Goal: Task Accomplishment & Management: Manage account settings

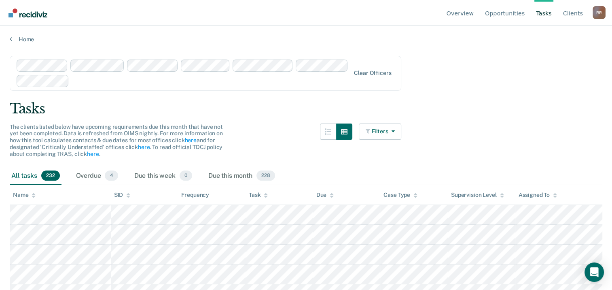
click at [547, 13] on link "Tasks" at bounding box center [543, 13] width 19 height 26
click at [468, 12] on link "Overview" at bounding box center [460, 13] width 31 height 26
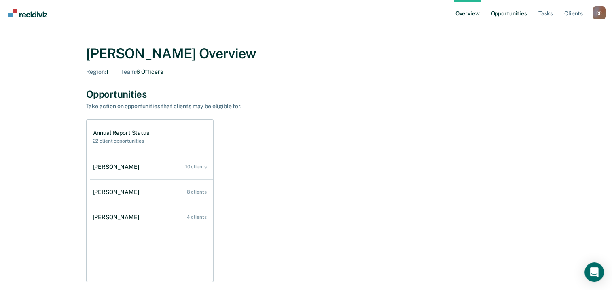
click at [506, 18] on link "Opportunities" at bounding box center [508, 13] width 39 height 26
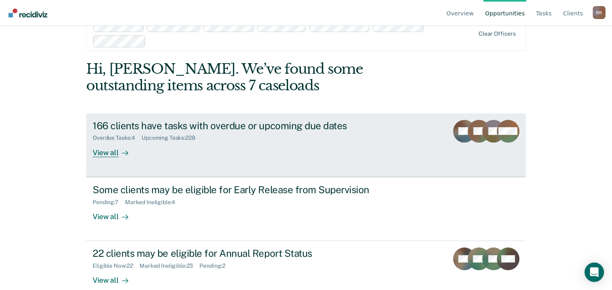
scroll to position [36, 0]
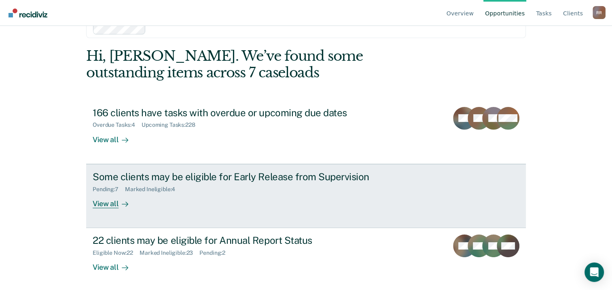
click at [105, 200] on div "View all" at bounding box center [115, 200] width 45 height 16
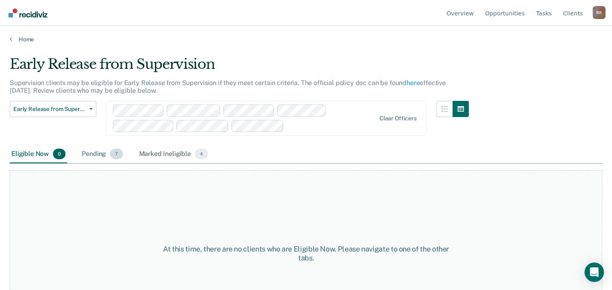
click at [91, 151] on div "Pending 7" at bounding box center [102, 154] width 44 height 18
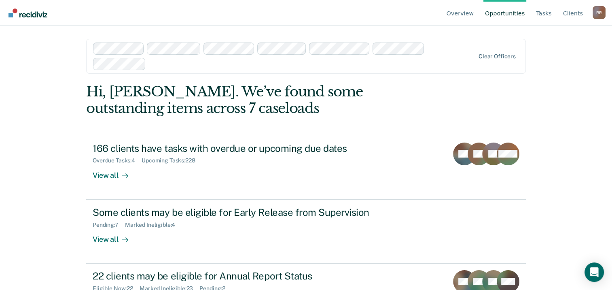
scroll to position [36, 0]
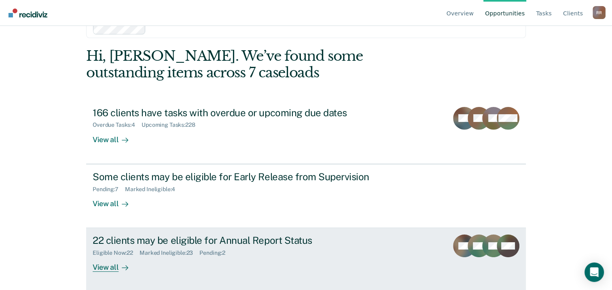
click at [202, 241] on div "22 clients may be eligible for Annual Report Status" at bounding box center [235, 240] width 284 height 12
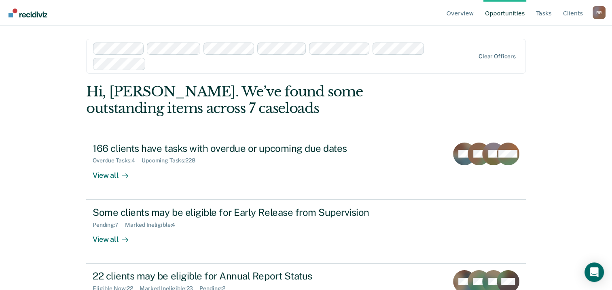
scroll to position [36, 0]
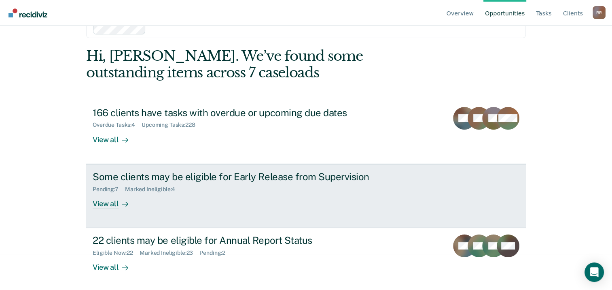
click at [112, 201] on div "View all" at bounding box center [115, 200] width 45 height 16
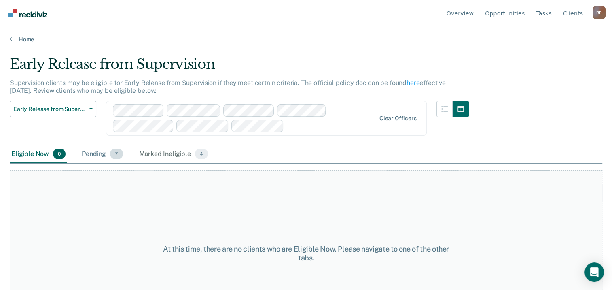
click at [97, 154] on div "Pending 7" at bounding box center [102, 154] width 44 height 18
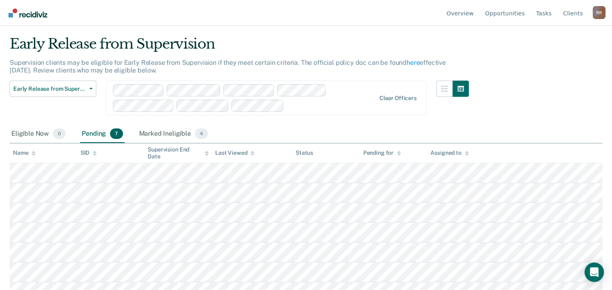
scroll to position [31, 0]
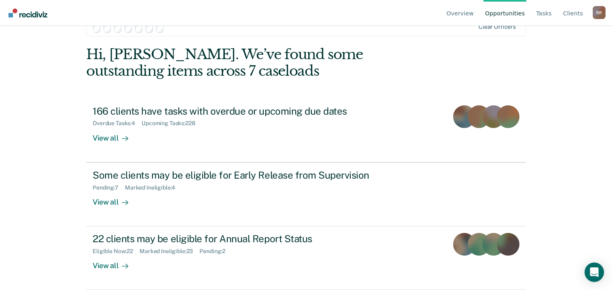
scroll to position [36, 0]
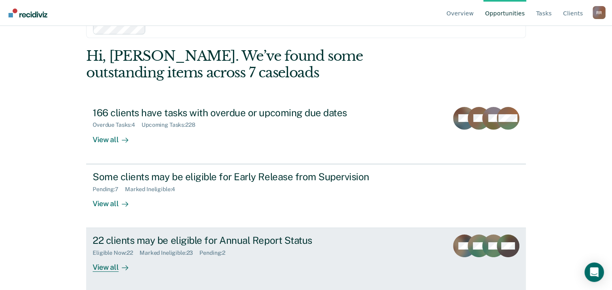
click at [107, 264] on div "View all" at bounding box center [115, 264] width 45 height 16
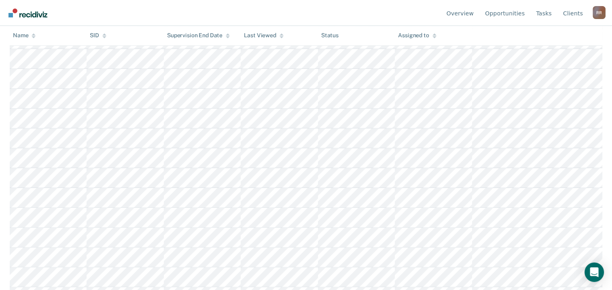
scroll to position [202, 0]
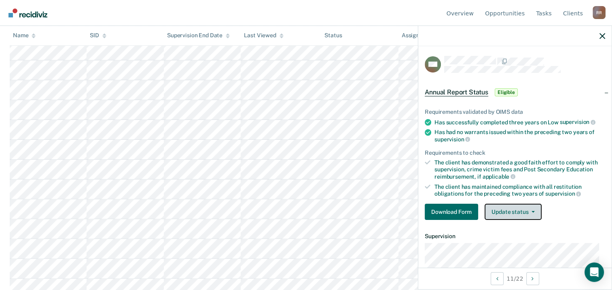
click at [528, 212] on button "Update status" at bounding box center [513, 211] width 57 height 16
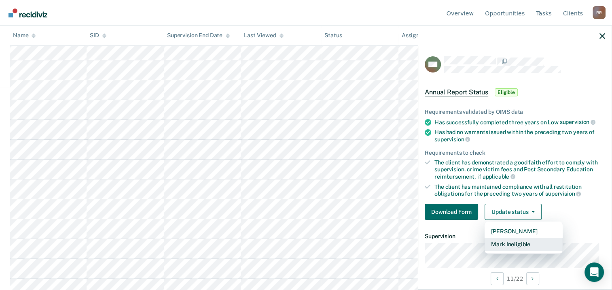
click at [529, 240] on button "Mark Ineligible" at bounding box center [524, 243] width 78 height 13
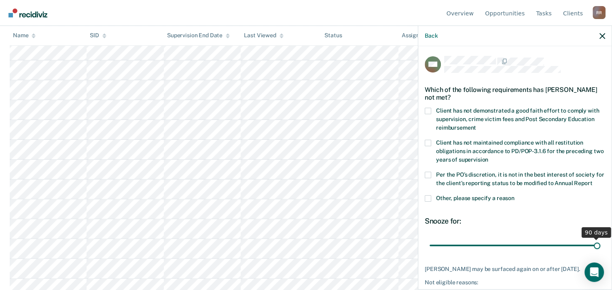
drag, startPoint x: 485, startPoint y: 253, endPoint x: 614, endPoint y: 256, distance: 129.5
type input "90"
click at [600, 252] on input "range" at bounding box center [515, 245] width 171 height 14
click at [427, 201] on span at bounding box center [428, 198] width 6 height 6
click at [515, 195] on input "Other, please specify a reason" at bounding box center [515, 195] width 0 height 0
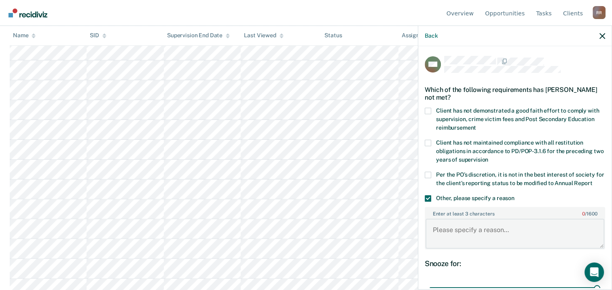
click at [456, 244] on textarea "Enter at least 3 characters 0 / 1600" at bounding box center [515, 233] width 179 height 30
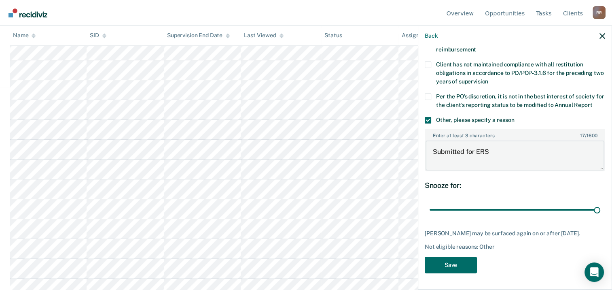
scroll to position [91, 0]
type textarea "Submitted for ERS"
click at [454, 268] on button "Save" at bounding box center [451, 264] width 52 height 17
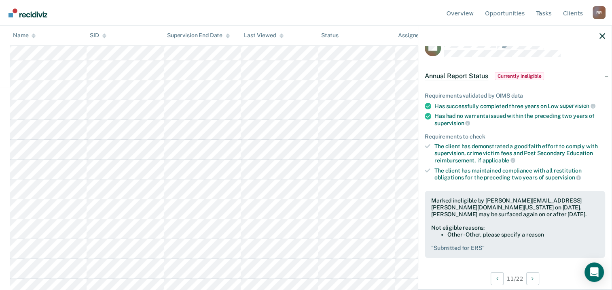
scroll to position [0, 0]
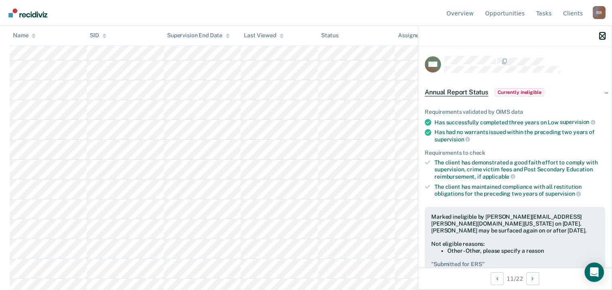
click at [602, 36] on icon "button" at bounding box center [602, 36] width 6 height 6
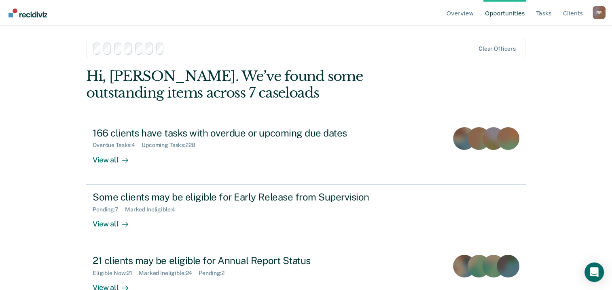
scroll to position [36, 0]
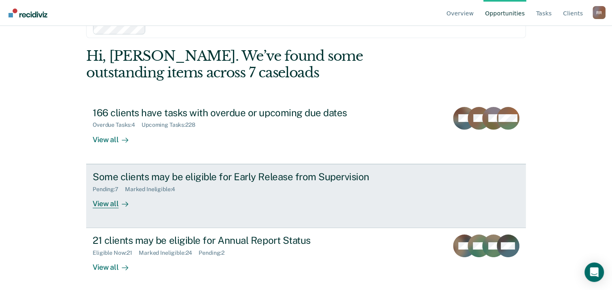
click at [97, 208] on link "Some clients may be eligible for Early Release from Supervision Pending : 7 Mar…" at bounding box center [306, 196] width 440 height 64
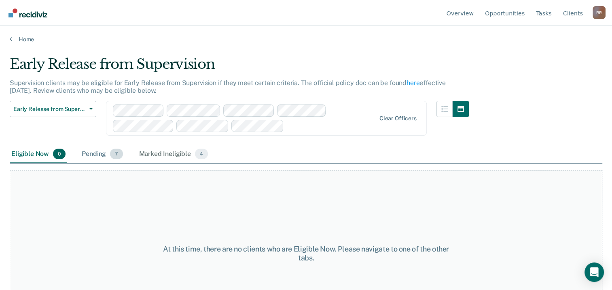
click at [91, 153] on div "Pending 7" at bounding box center [102, 154] width 44 height 18
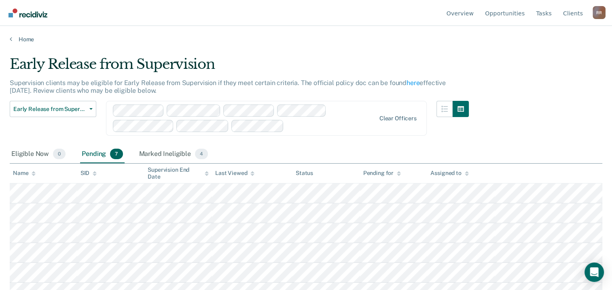
scroll to position [31, 0]
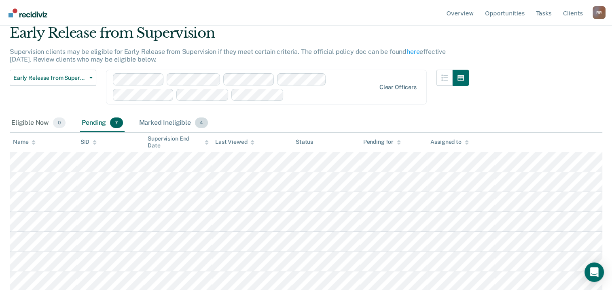
click at [170, 123] on div "Marked Ineligible 4" at bounding box center [174, 123] width 72 height 18
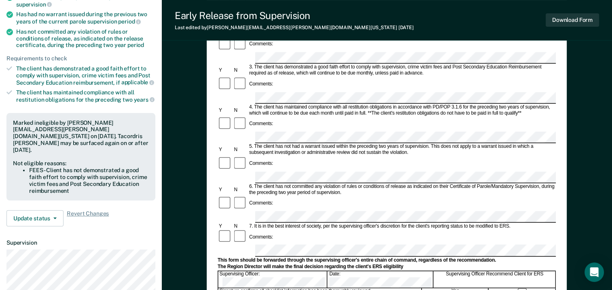
scroll to position [162, 0]
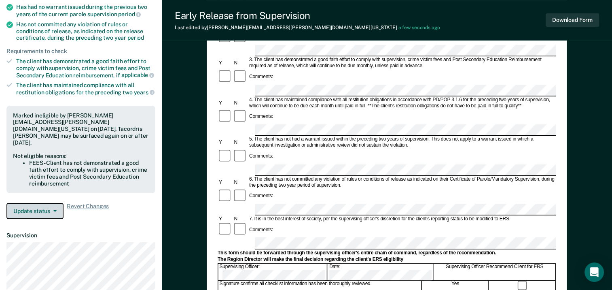
click at [40, 203] on button "Update status" at bounding box center [34, 211] width 57 height 16
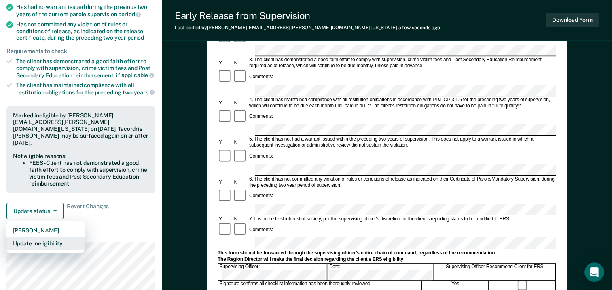
click at [49, 237] on button "Update Ineligibility" at bounding box center [45, 243] width 78 height 13
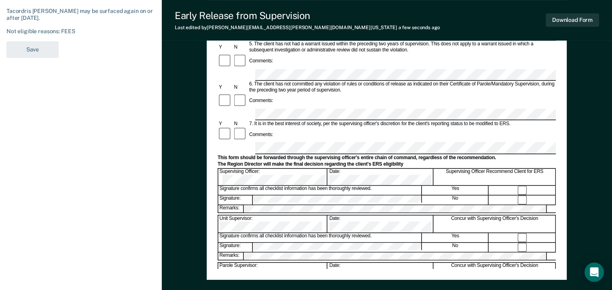
scroll to position [243, 0]
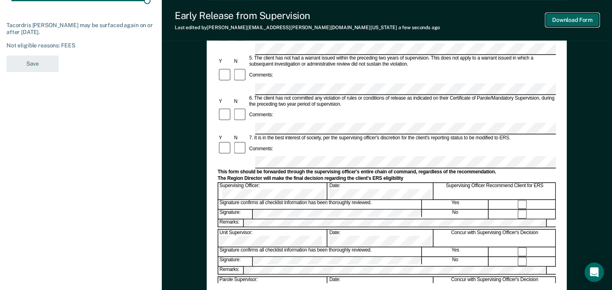
click at [579, 19] on button "Download Form" at bounding box center [572, 19] width 53 height 13
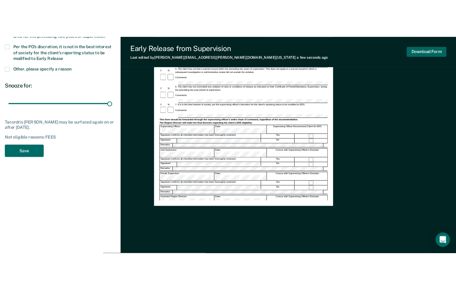
scroll to position [0, 0]
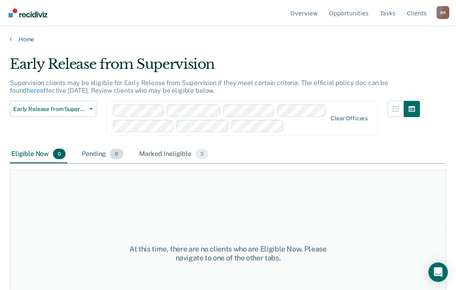
click at [87, 151] on div "Pending 8" at bounding box center [102, 154] width 44 height 18
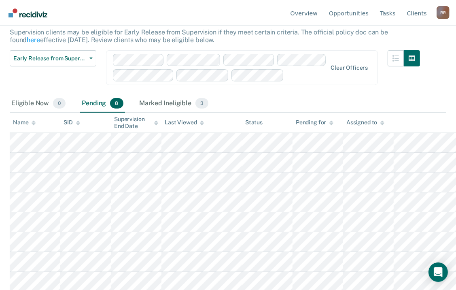
scroll to position [51, 0]
click at [163, 106] on div "Marked Ineligible 3" at bounding box center [174, 103] width 72 height 18
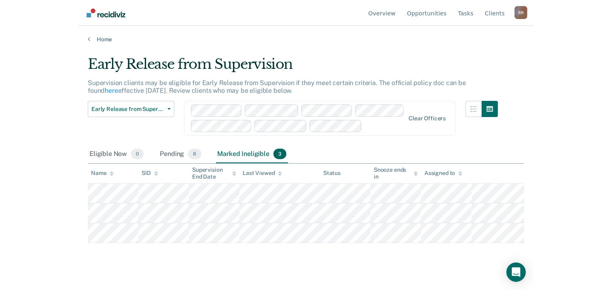
scroll to position [0, 0]
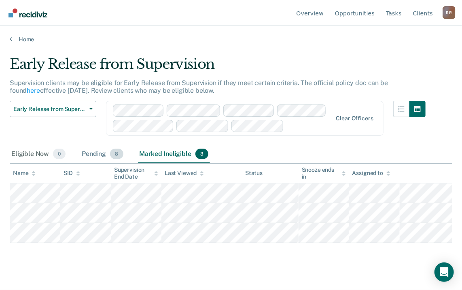
click at [85, 155] on div "Pending 8" at bounding box center [102, 154] width 44 height 18
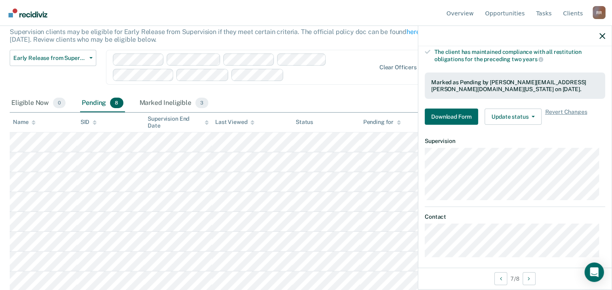
scroll to position [184, 0]
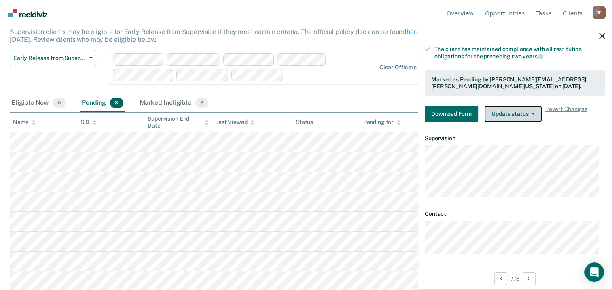
click at [509, 112] on button "Update status" at bounding box center [513, 114] width 57 height 16
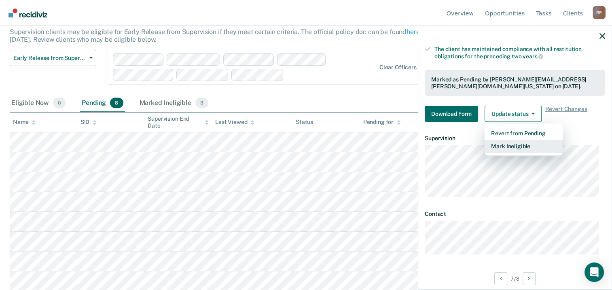
click at [509, 145] on button "Mark Ineligible" at bounding box center [524, 146] width 78 height 13
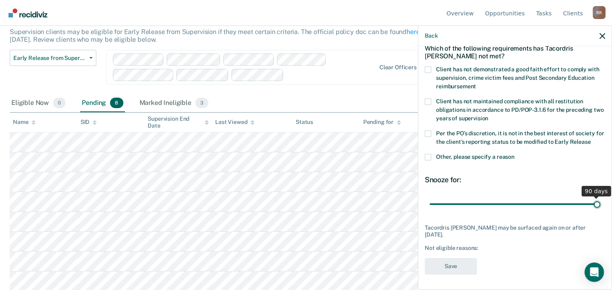
drag, startPoint x: 500, startPoint y: 201, endPoint x: 619, endPoint y: 196, distance: 119.4
type input "90"
click at [600, 197] on input "range" at bounding box center [515, 204] width 171 height 14
click at [427, 66] on span at bounding box center [428, 69] width 6 height 6
click at [476, 83] on input "Client has not demonstrated a good faith effort to comply with supervision, cri…" at bounding box center [476, 83] width 0 height 0
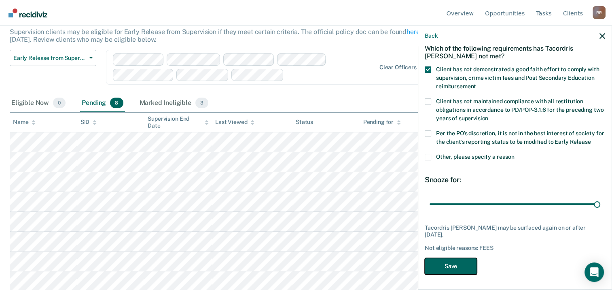
click at [448, 260] on button "Save" at bounding box center [451, 266] width 52 height 17
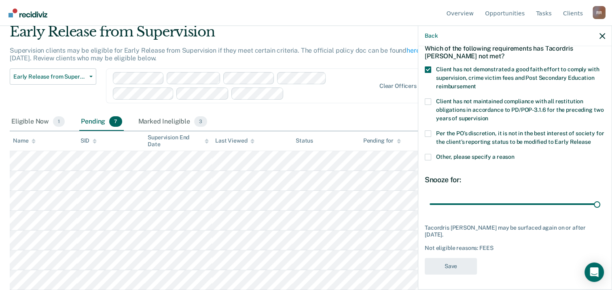
scroll to position [31, 0]
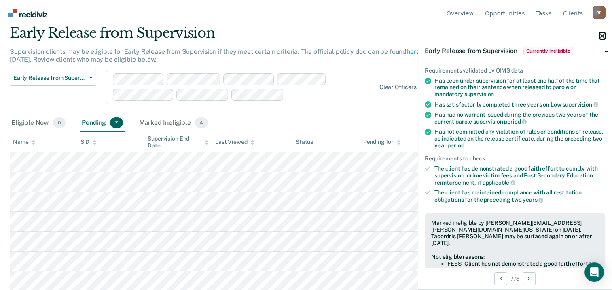
click at [599, 39] on icon "button" at bounding box center [602, 36] width 6 height 6
